Goal: Transaction & Acquisition: Purchase product/service

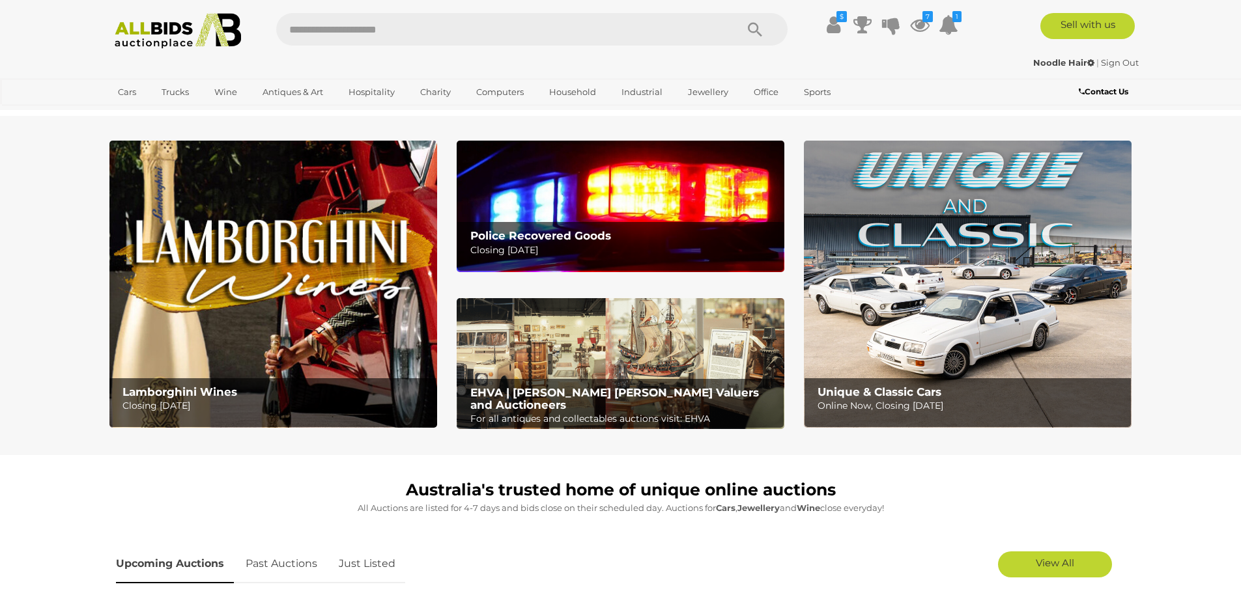
click at [401, 29] on input "text" at bounding box center [499, 29] width 447 height 33
type input "**********"
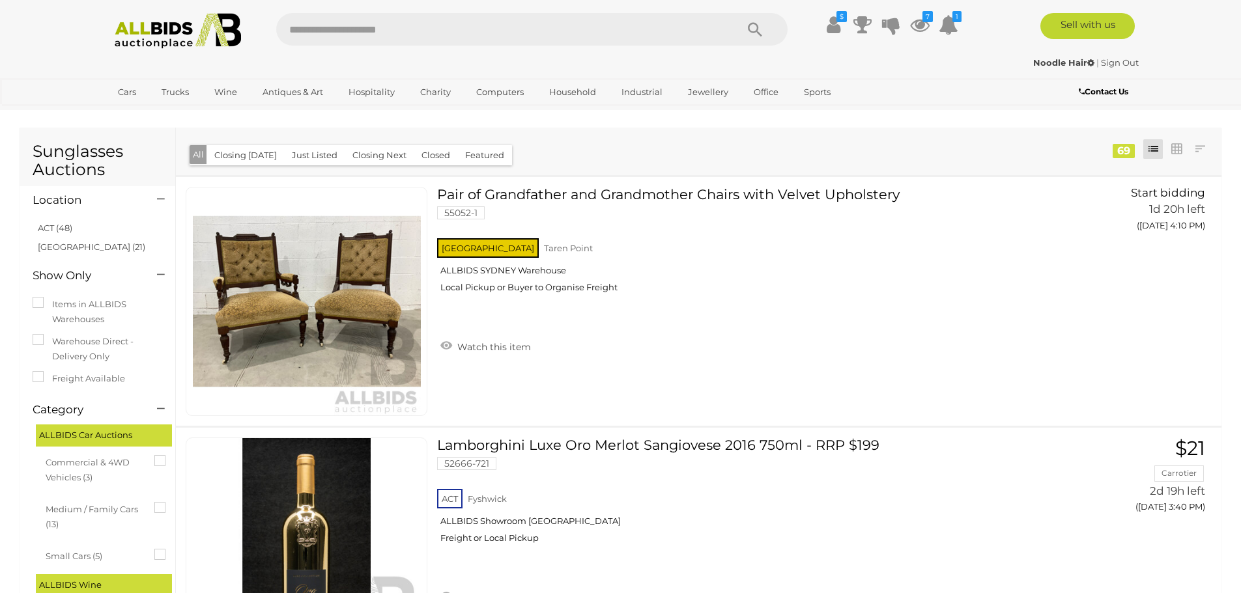
click at [356, 66] on div "Noodle Hair | Sign Out" at bounding box center [621, 62] width 1036 height 15
click at [347, 35] on input "text" at bounding box center [499, 29] width 447 height 33
type input "*****"
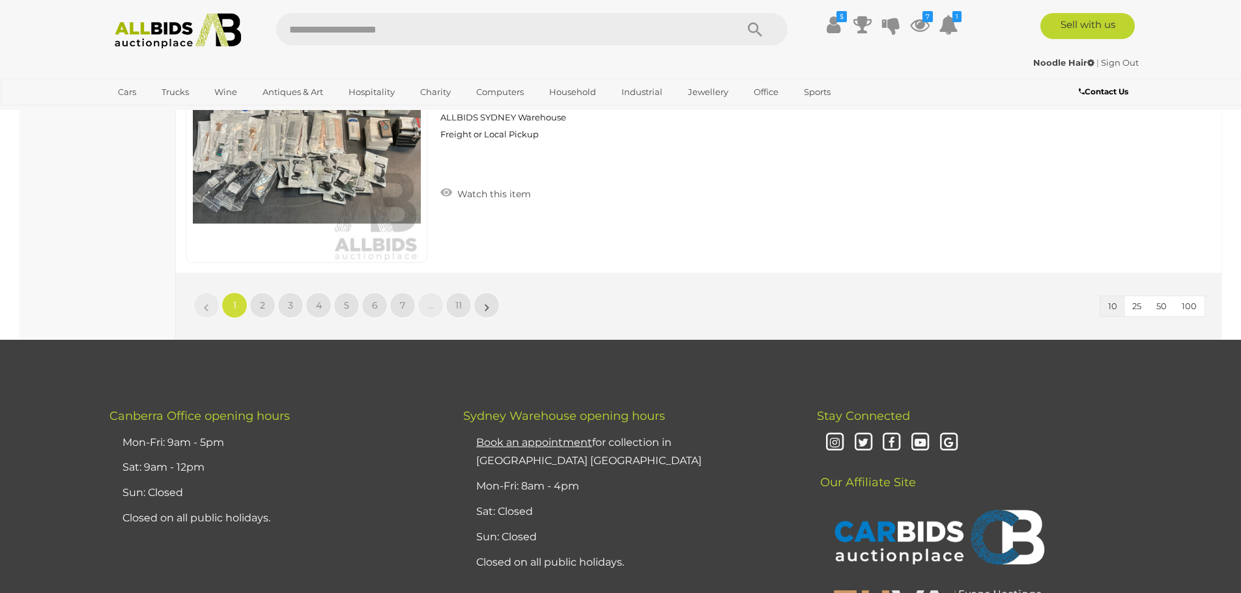
scroll to position [2345, 0]
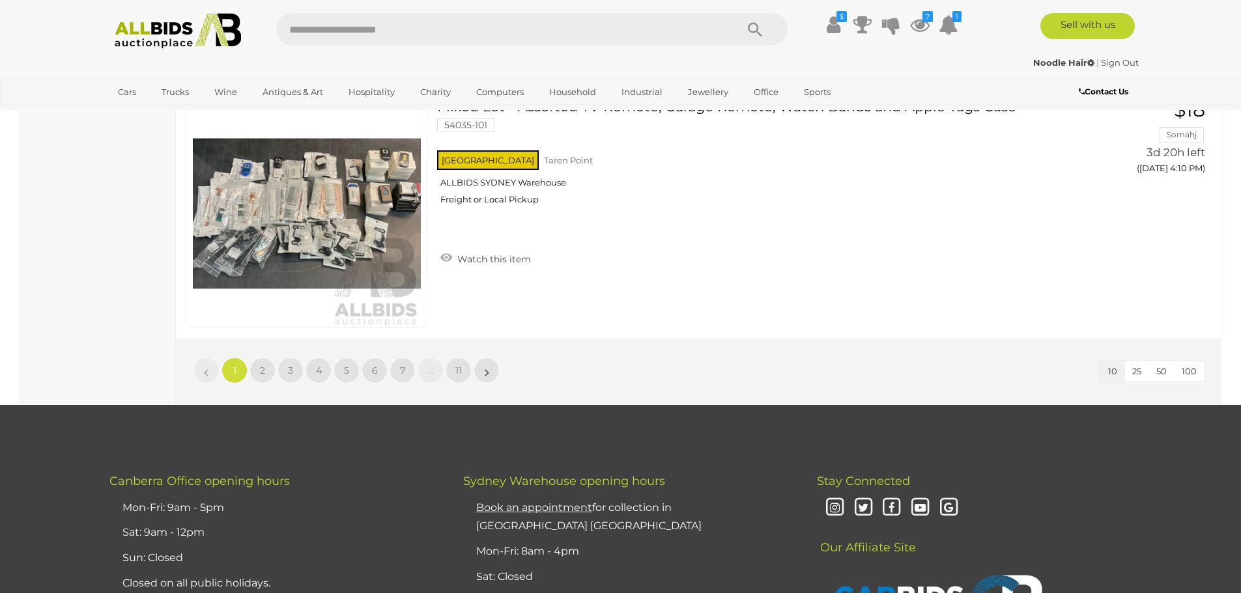
click at [1199, 370] on button "100" at bounding box center [1189, 372] width 31 height 20
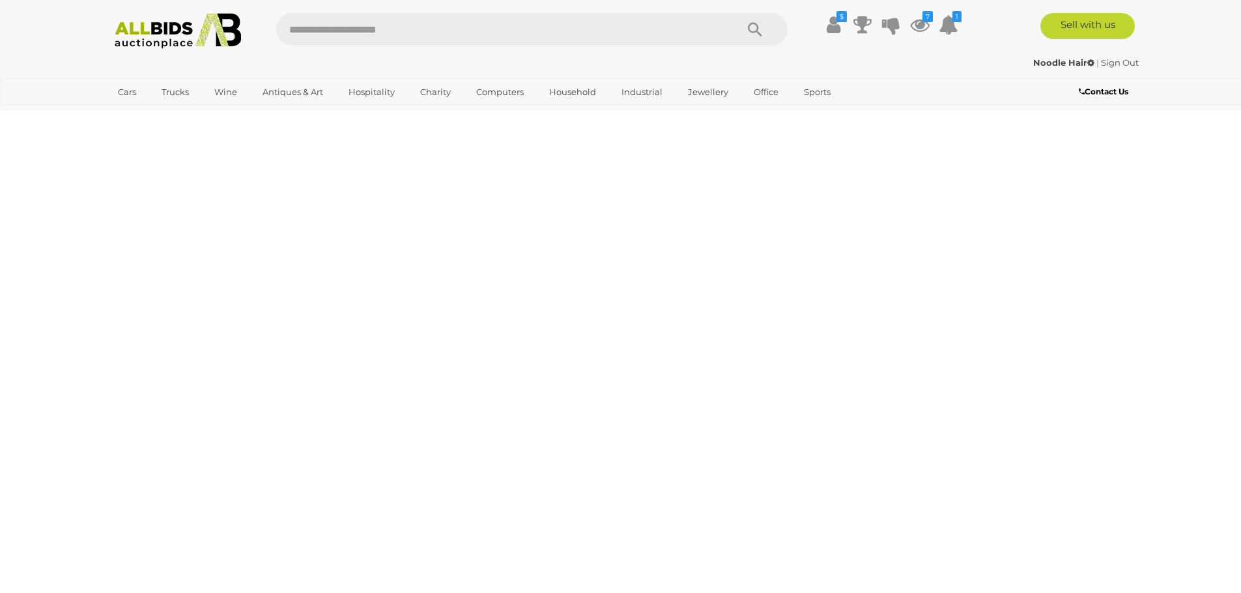
scroll to position [0, 0]
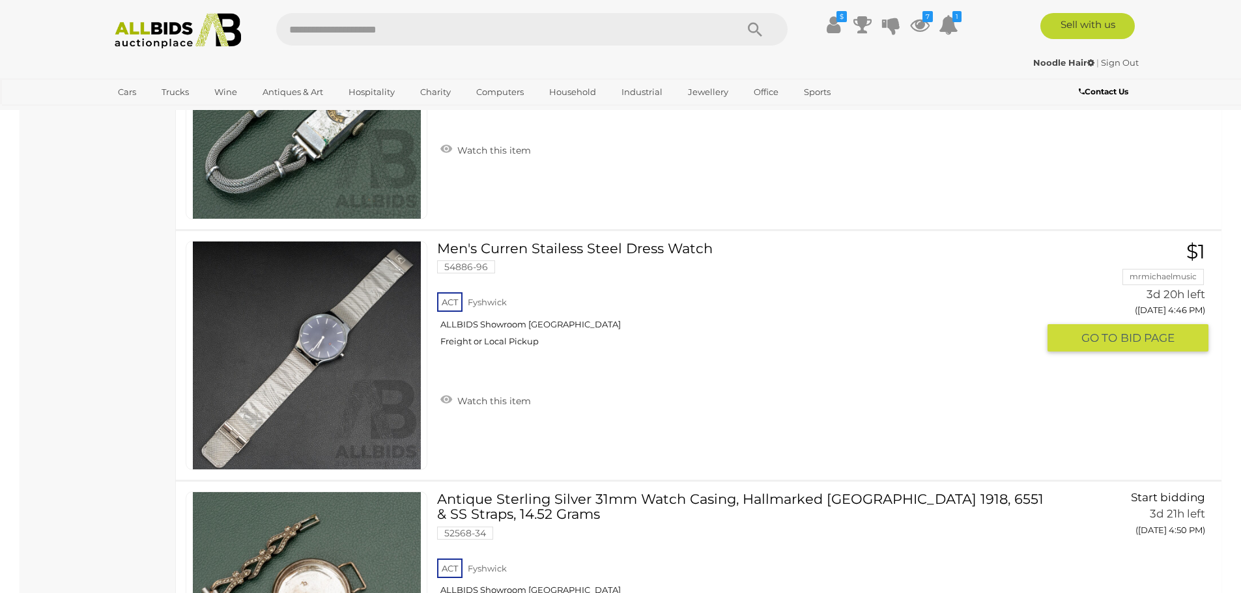
scroll to position [3968, 0]
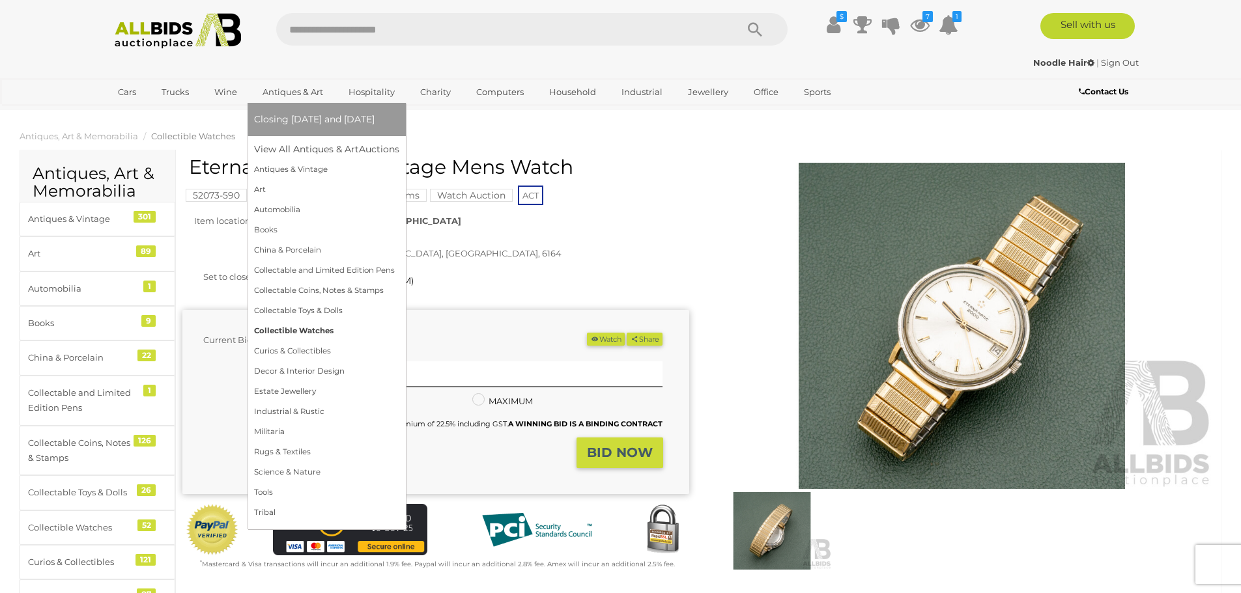
click at [309, 328] on link "Collectible Watches" at bounding box center [326, 331] width 145 height 20
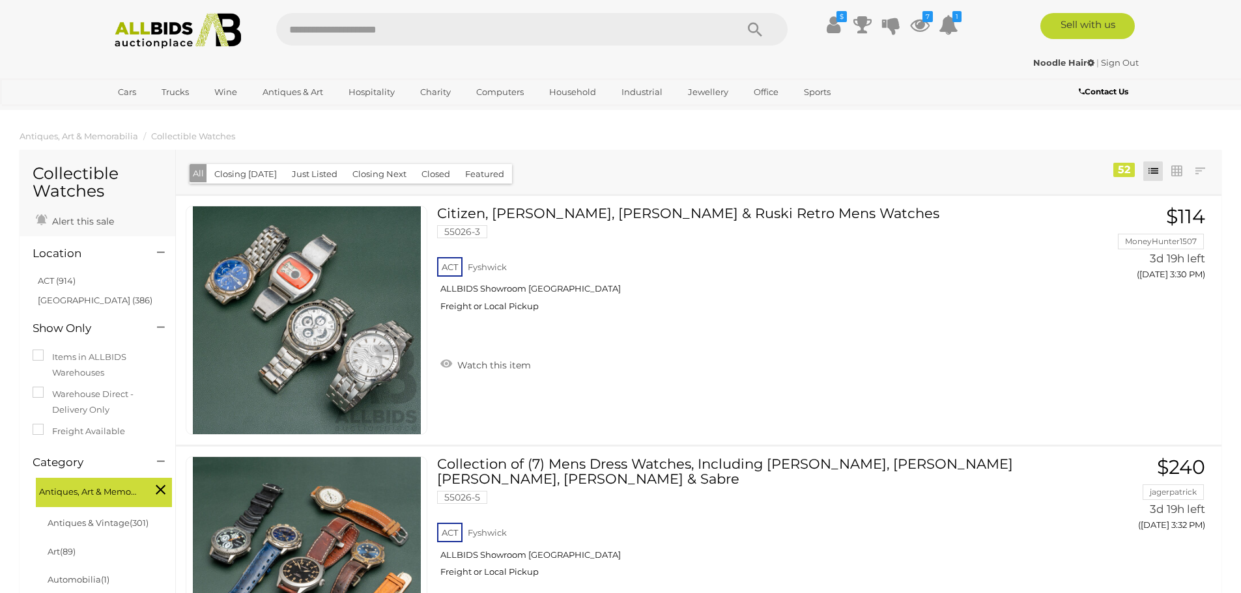
drag, startPoint x: 84, startPoint y: 335, endPoint x: 102, endPoint y: 21, distance: 315.1
drag, startPoint x: 1189, startPoint y: 156, endPoint x: 1207, endPoint y: 173, distance: 24.0
click at [1194, 158] on div "Closing First Closing Last Lowest Bid Highest Bid Item Name A-Z Item Name Z-A A…" at bounding box center [699, 172] width 1046 height 44
click at [1195, 169] on link at bounding box center [1200, 172] width 20 height 20
click at [1184, 261] on link "Highest Bid" at bounding box center [1114, 264] width 194 height 23
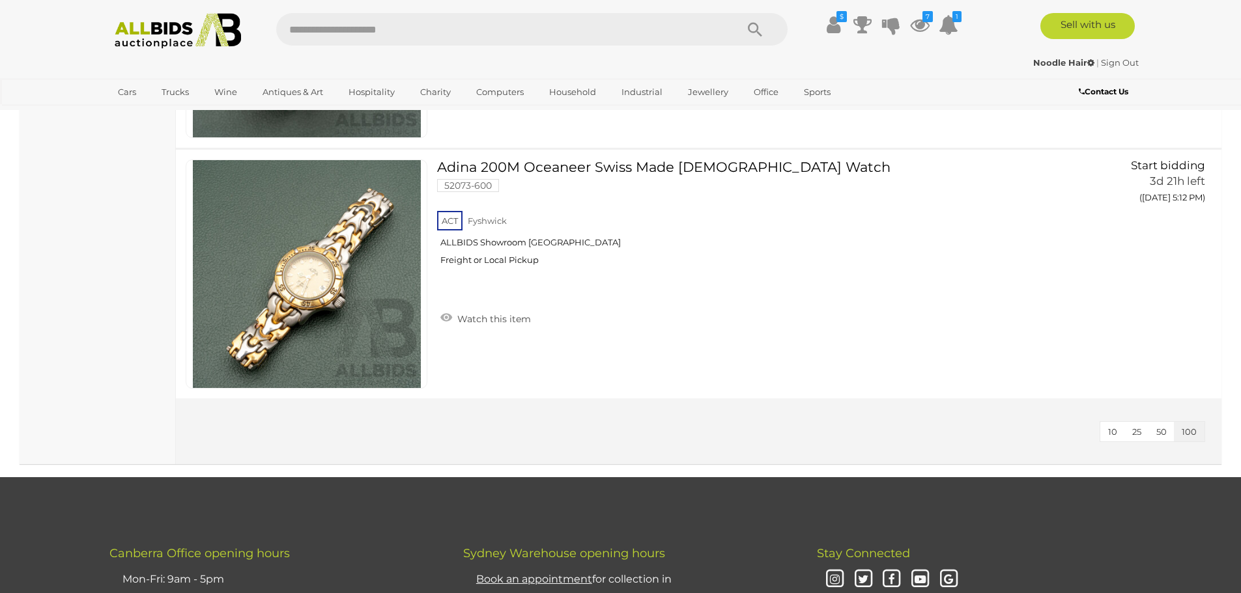
scroll to position [12381, 0]
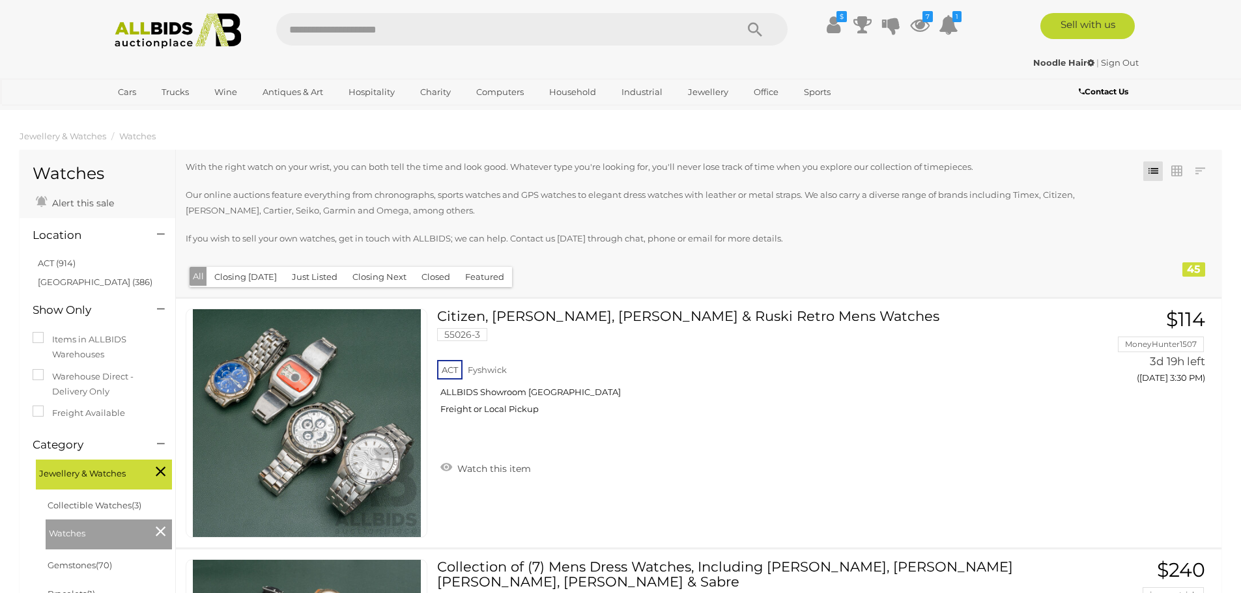
drag, startPoint x: 118, startPoint y: 338, endPoint x: 63, endPoint y: -52, distance: 394.0
click at [1201, 174] on link at bounding box center [1200, 172] width 20 height 20
click at [1187, 256] on link "Highest Bid" at bounding box center [1114, 264] width 194 height 23
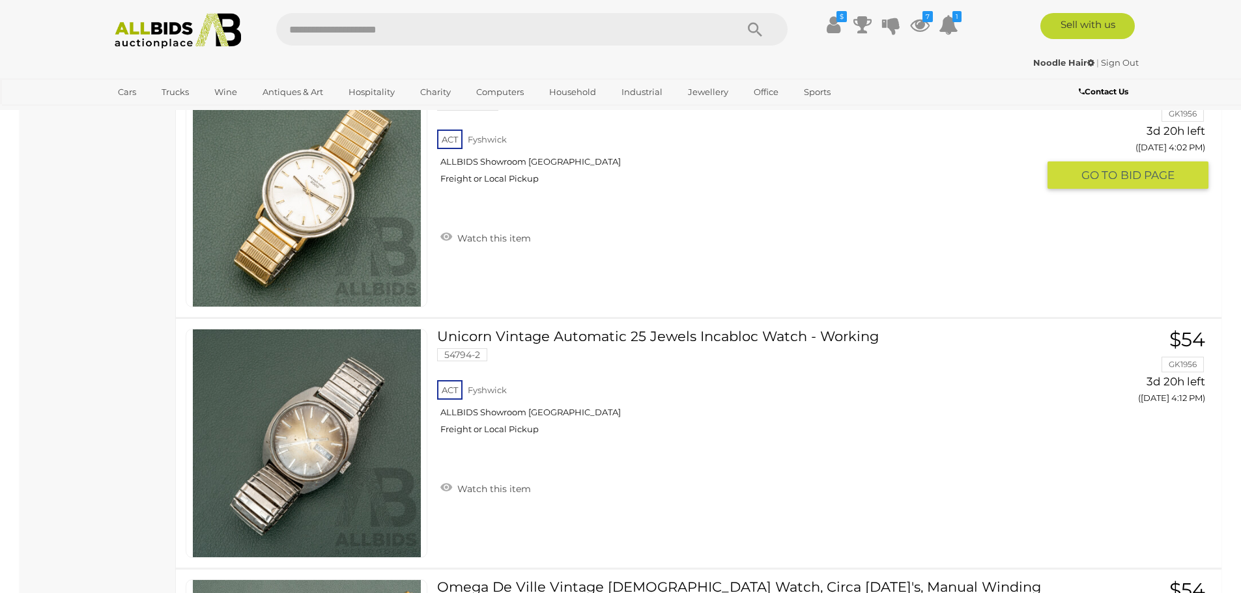
click at [947, 261] on div "Eternamatic 2000 Vintage Mens Watch 52073-590 ACT Fyshwick ALLBIDS Showroom Fys…" at bounding box center [698, 192] width 1065 height 249
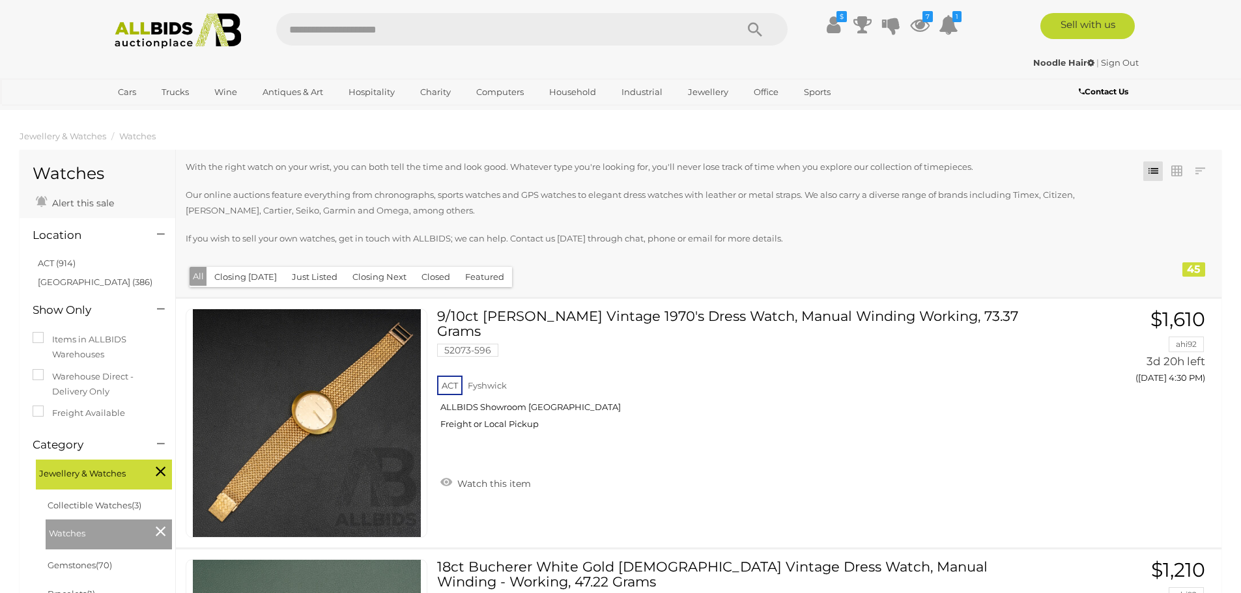
drag, startPoint x: 107, startPoint y: 342, endPoint x: 89, endPoint y: -12, distance: 354.2
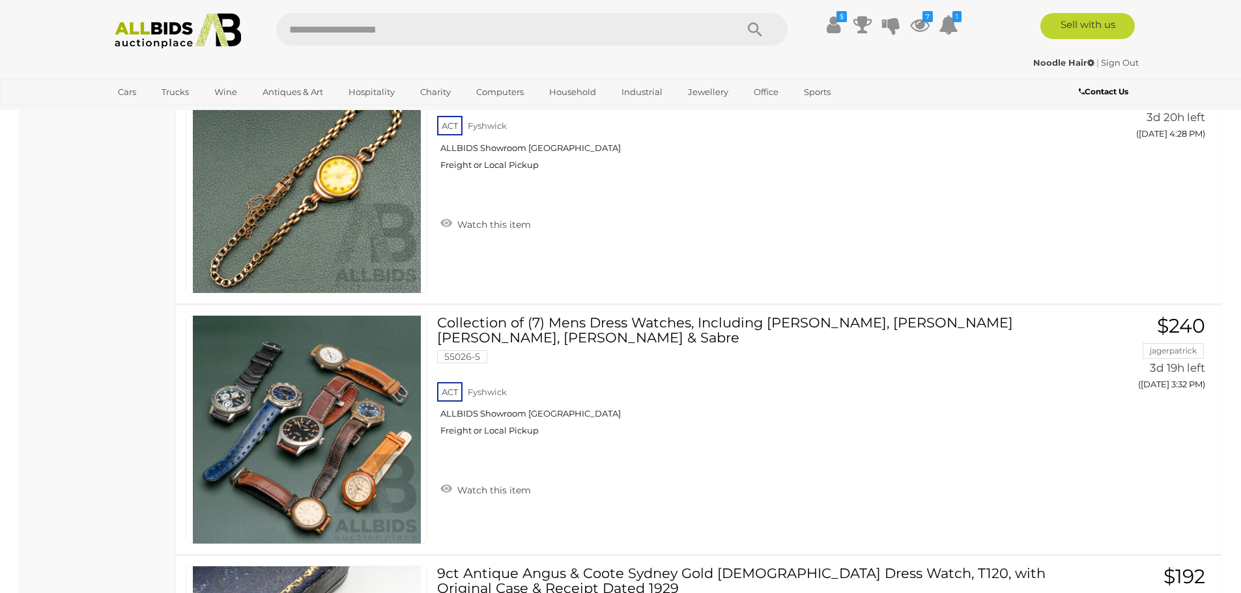
scroll to position [1563, 0]
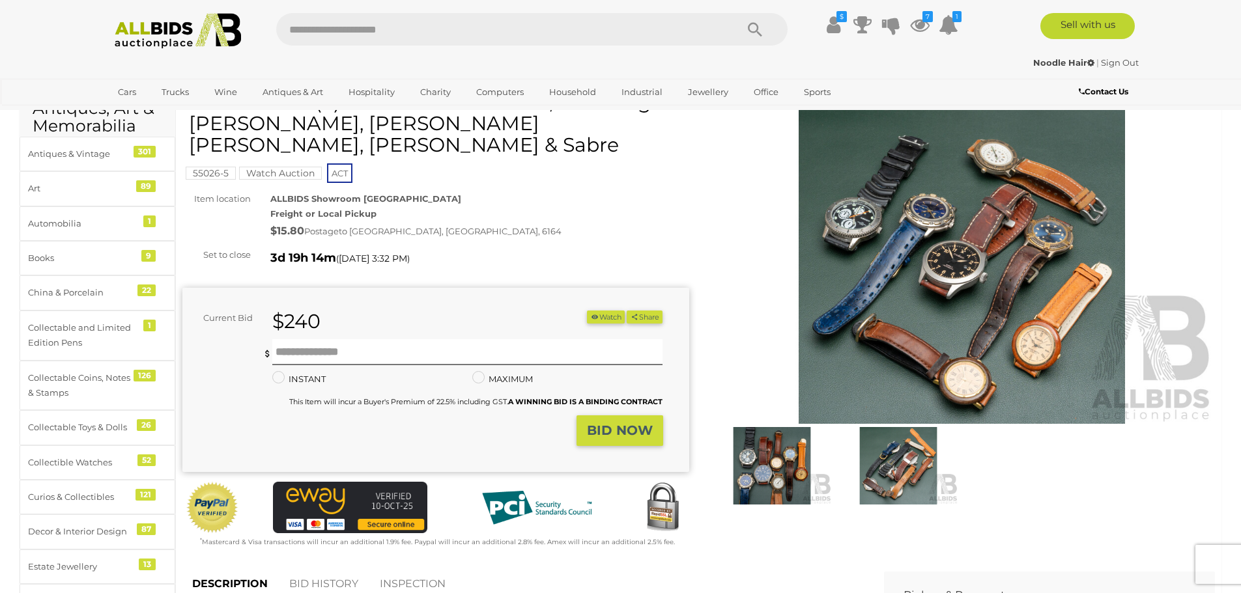
scroll to position [130, 0]
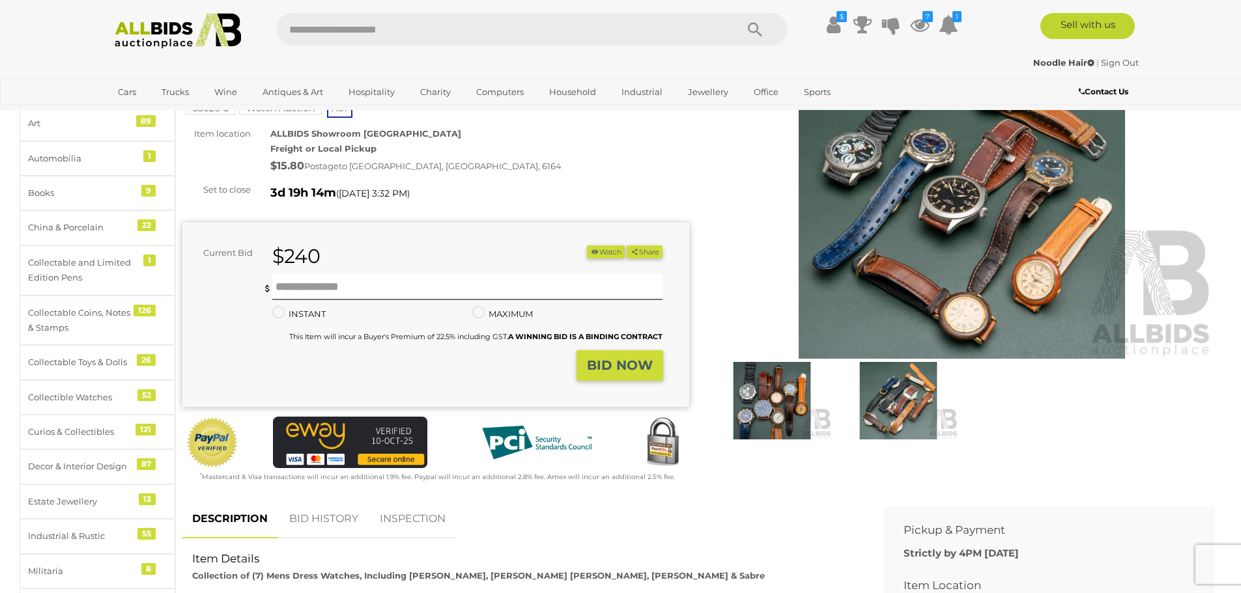
click at [753, 398] on img at bounding box center [772, 401] width 120 height 78
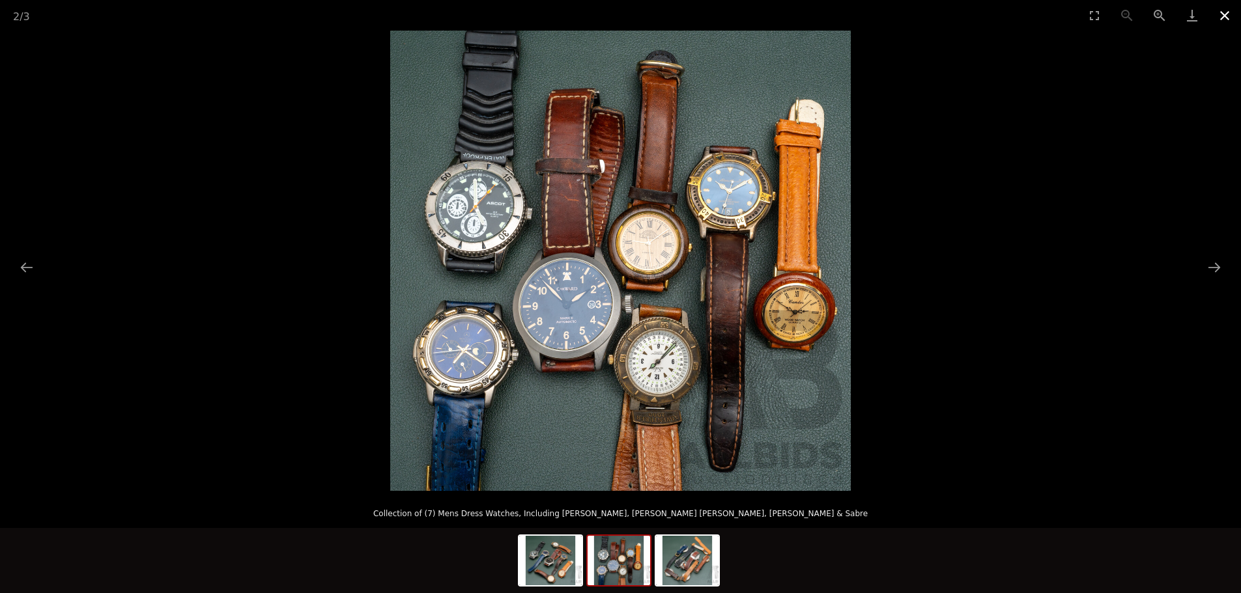
click at [1222, 14] on button "Close gallery" at bounding box center [1224, 15] width 33 height 31
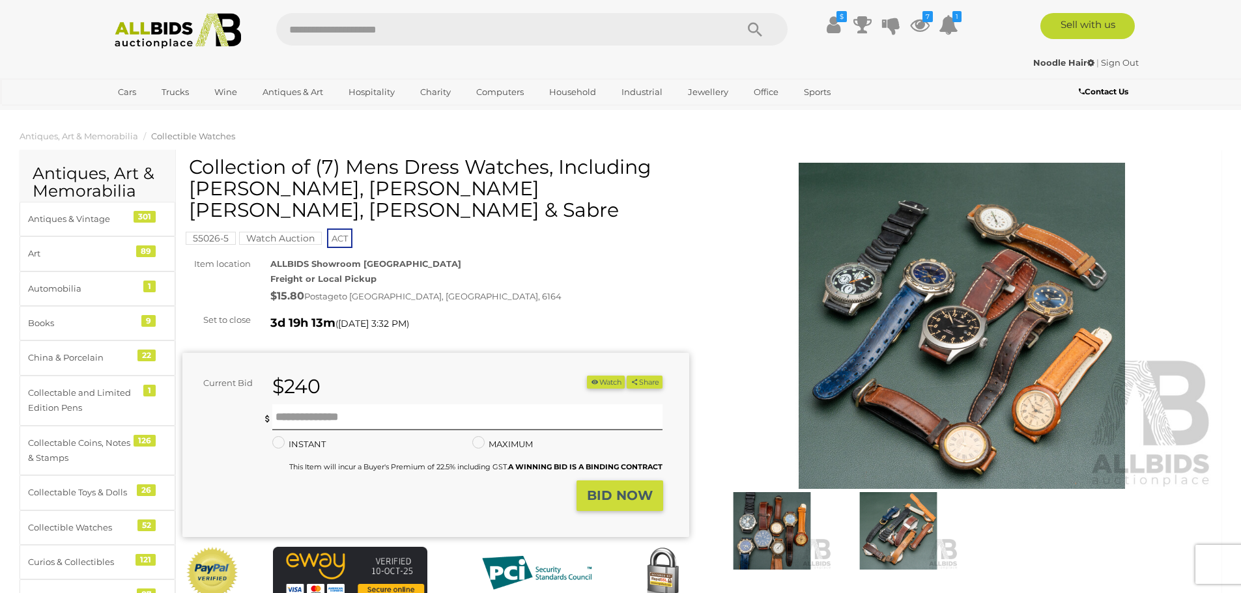
scroll to position [130, 0]
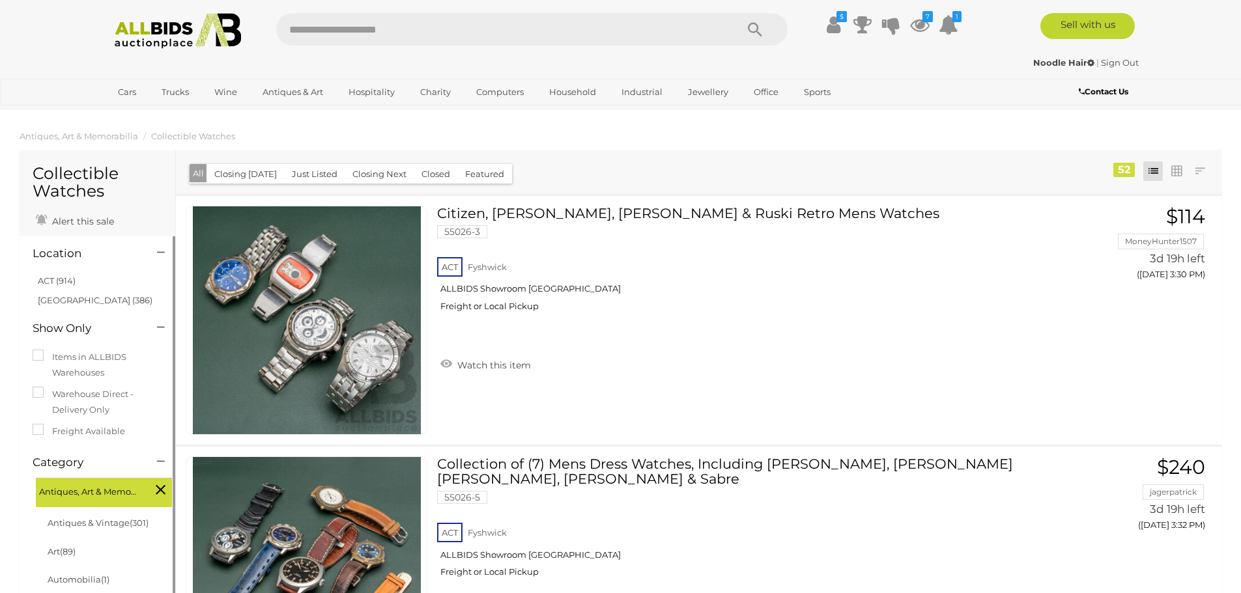
drag, startPoint x: 122, startPoint y: 360, endPoint x: 122, endPoint y: 111, distance: 248.8
click at [1199, 168] on link at bounding box center [1200, 172] width 20 height 20
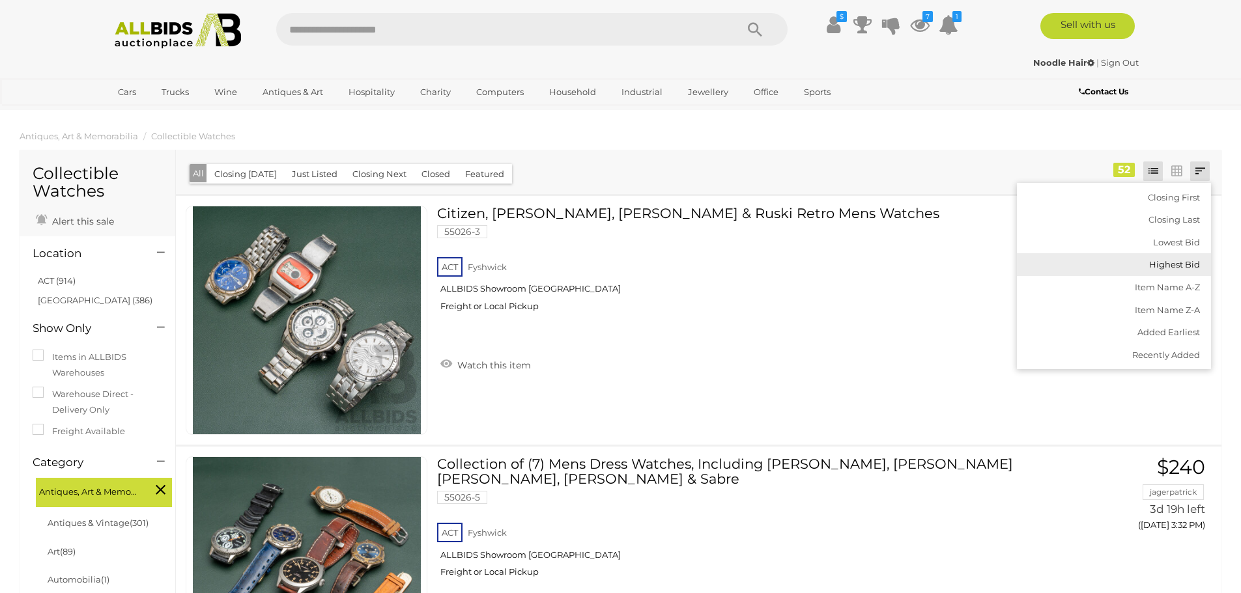
click at [1187, 267] on link "Highest Bid" at bounding box center [1114, 264] width 194 height 23
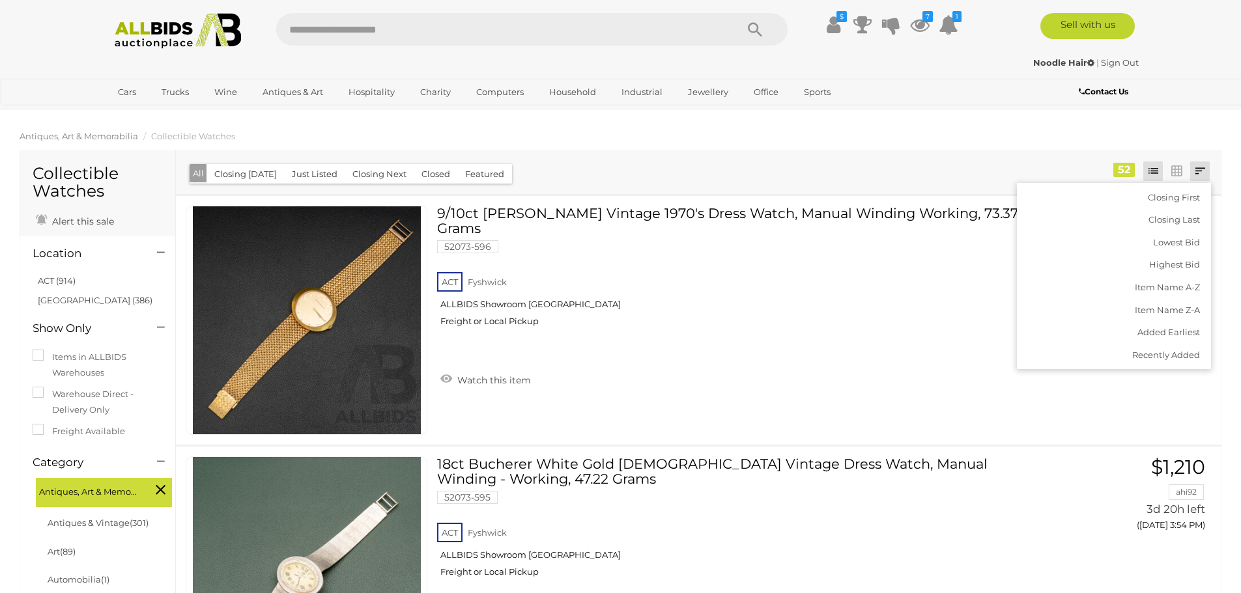
drag, startPoint x: 100, startPoint y: 442, endPoint x: 94, endPoint y: 131, distance: 310.8
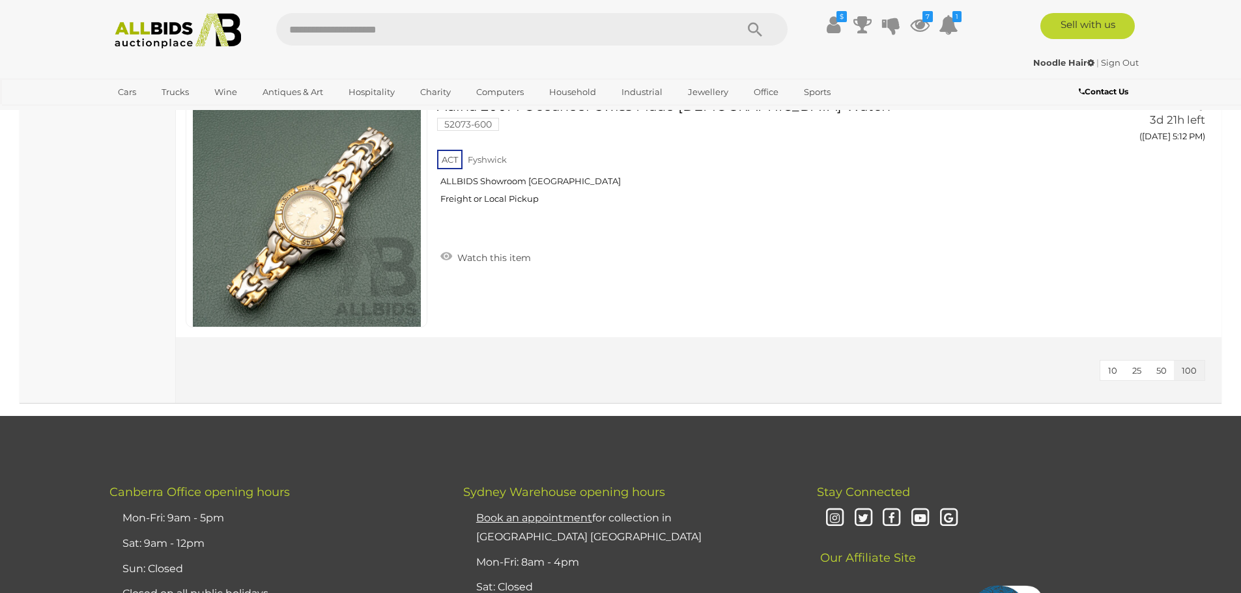
scroll to position [12963, 0]
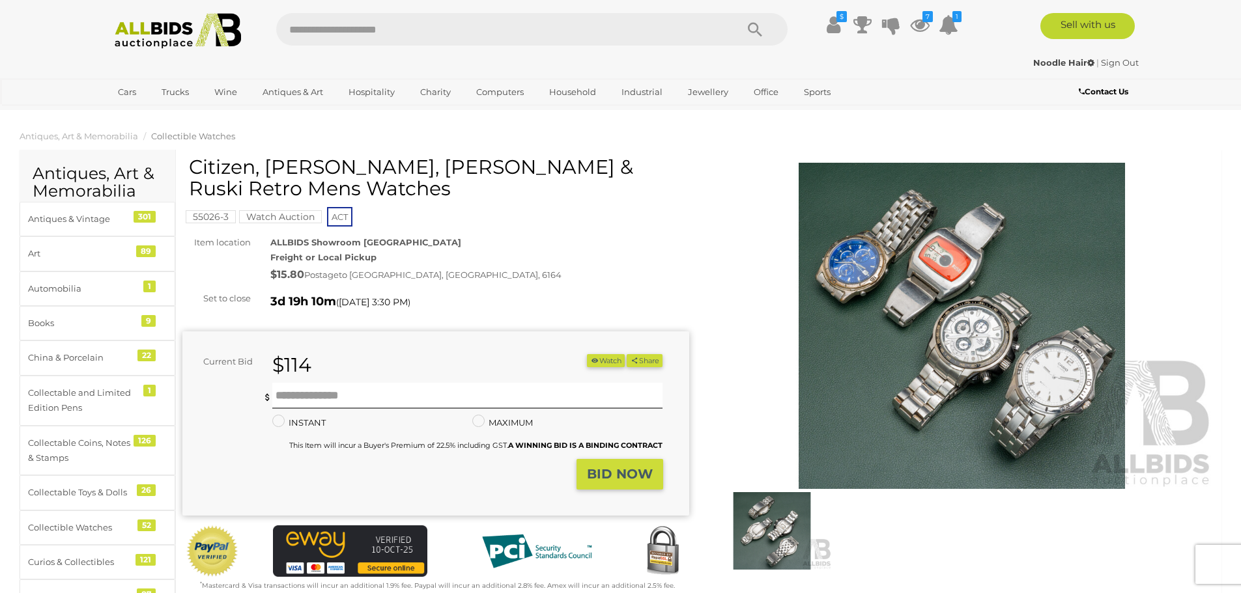
click at [997, 337] on img at bounding box center [962, 326] width 507 height 326
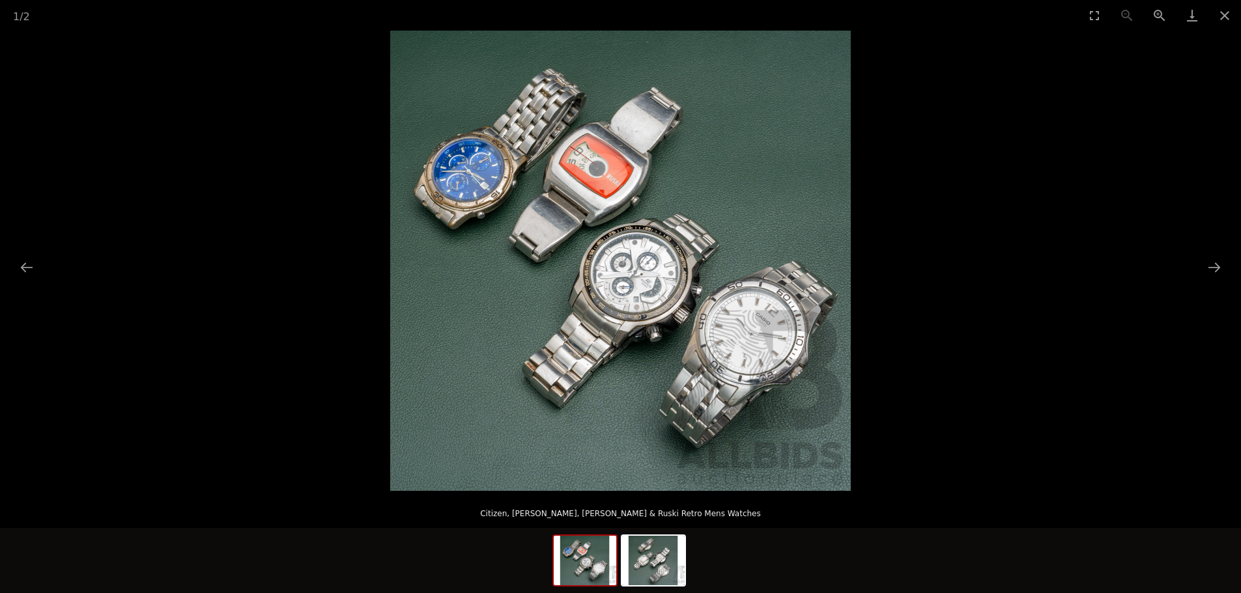
click at [608, 291] on img at bounding box center [620, 261] width 461 height 461
click at [630, 278] on img at bounding box center [620, 261] width 461 height 461
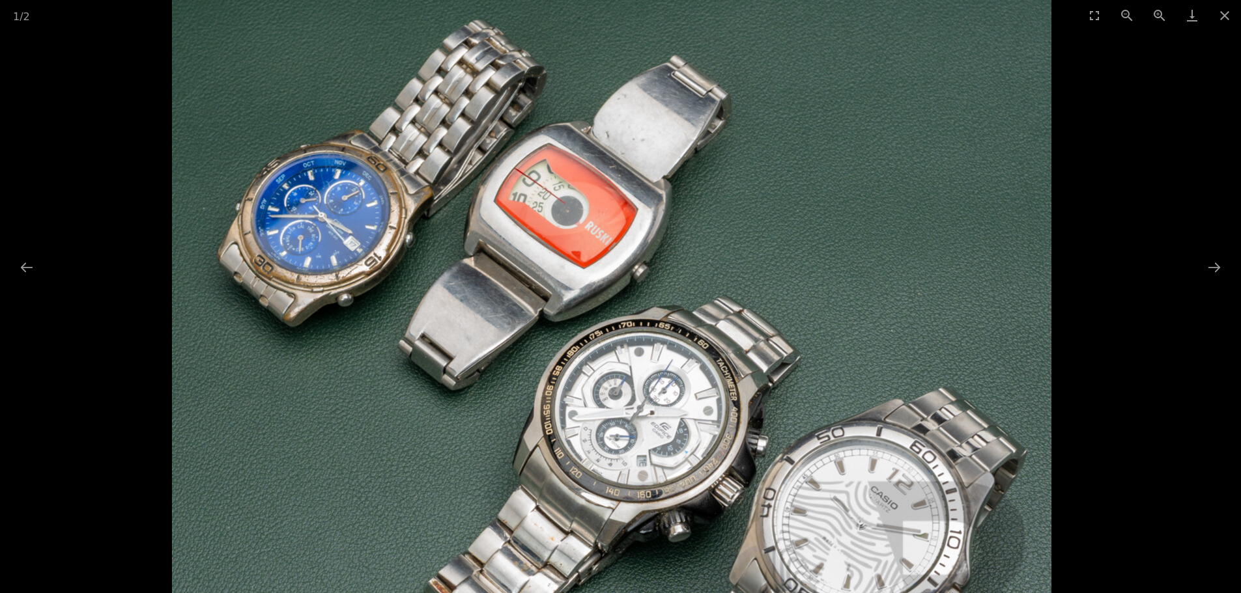
drag, startPoint x: 484, startPoint y: 181, endPoint x: 525, endPoint y: 306, distance: 131.6
click at [525, 306] on img at bounding box center [611, 386] width 879 height 879
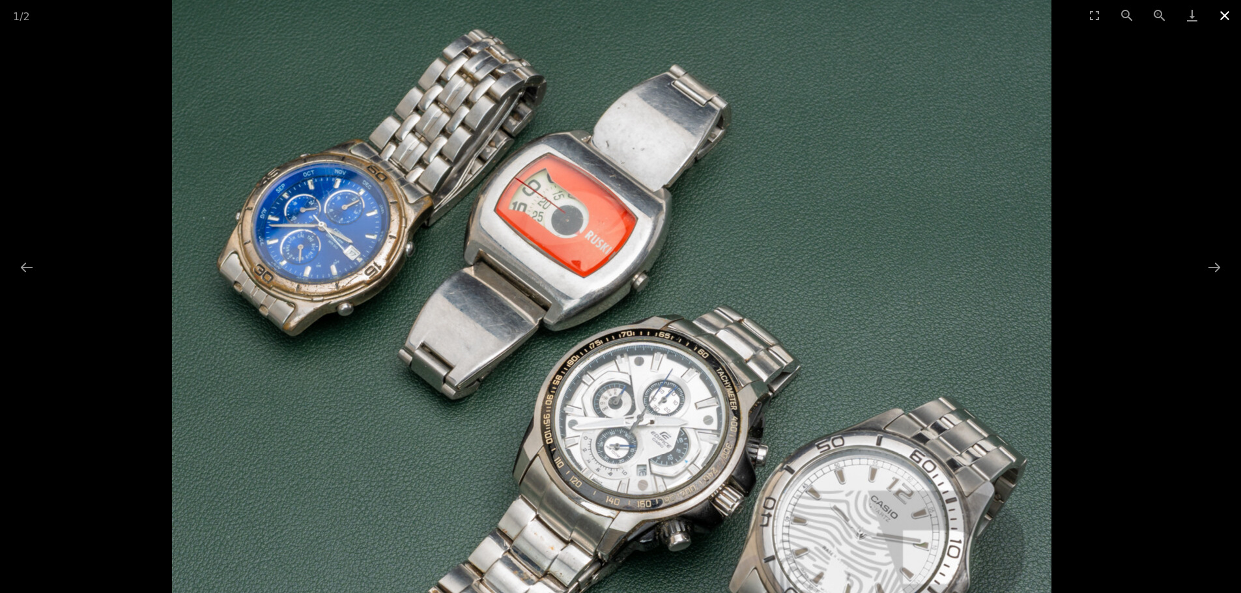
click at [1231, 16] on button "Close gallery" at bounding box center [1224, 15] width 33 height 31
